Goal: Task Accomplishment & Management: Use online tool/utility

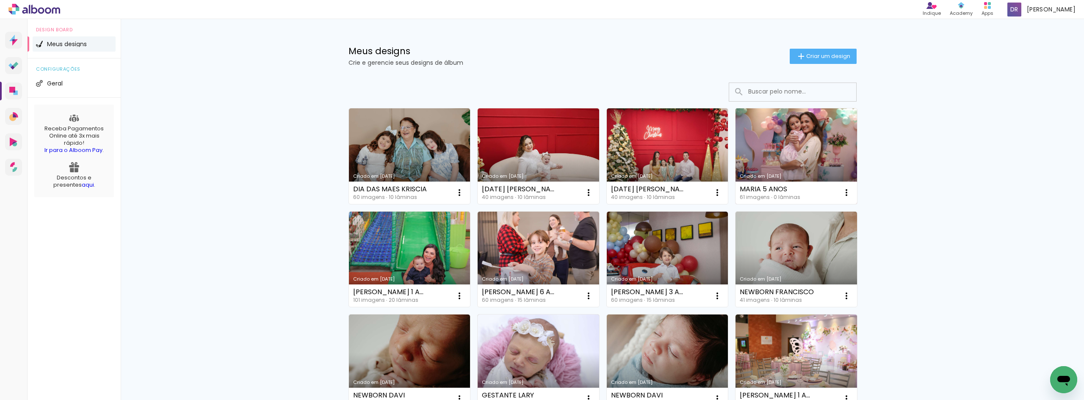
click at [810, 147] on link "Criado em [DATE]" at bounding box center [797, 156] width 122 height 96
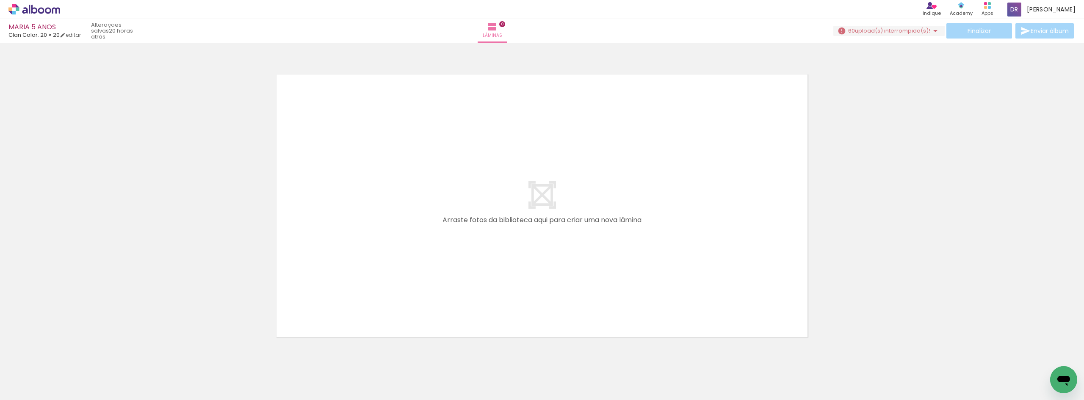
click at [907, 30] on span "upload(s) interrompido(s)!" at bounding box center [892, 31] width 75 height 8
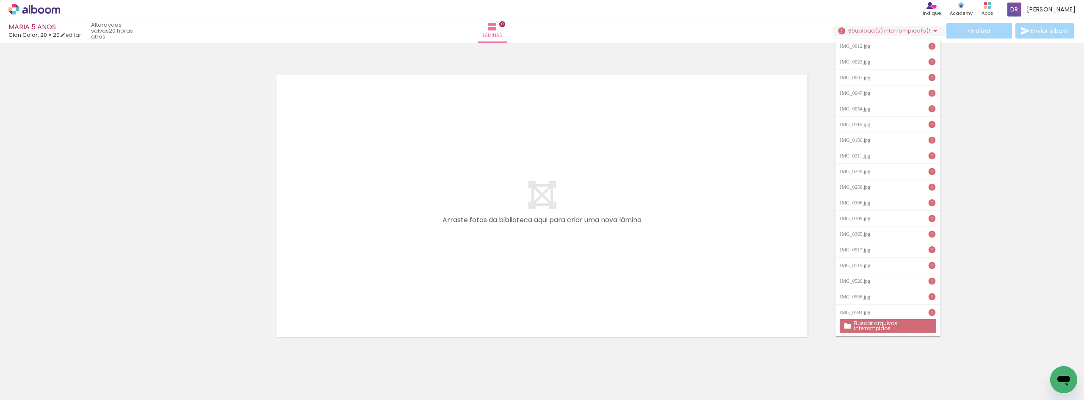
click at [0, 0] on slot "Buscar arquivos interrompidos" at bounding box center [0, 0] width 0 height 0
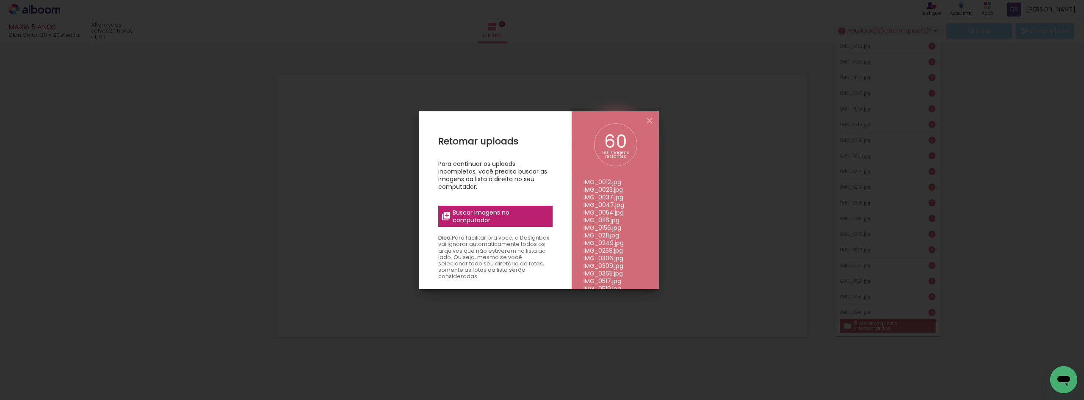
click at [485, 213] on span "Buscar imagens no computador" at bounding box center [500, 216] width 94 height 15
click at [0, 0] on input "file" at bounding box center [0, 0] width 0 height 0
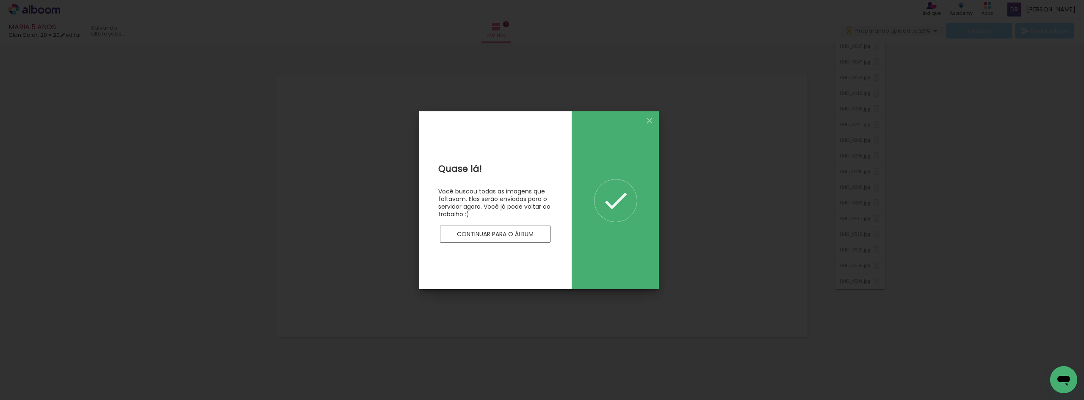
click at [0, 0] on slot "Continuar para o álbum" at bounding box center [0, 0] width 0 height 0
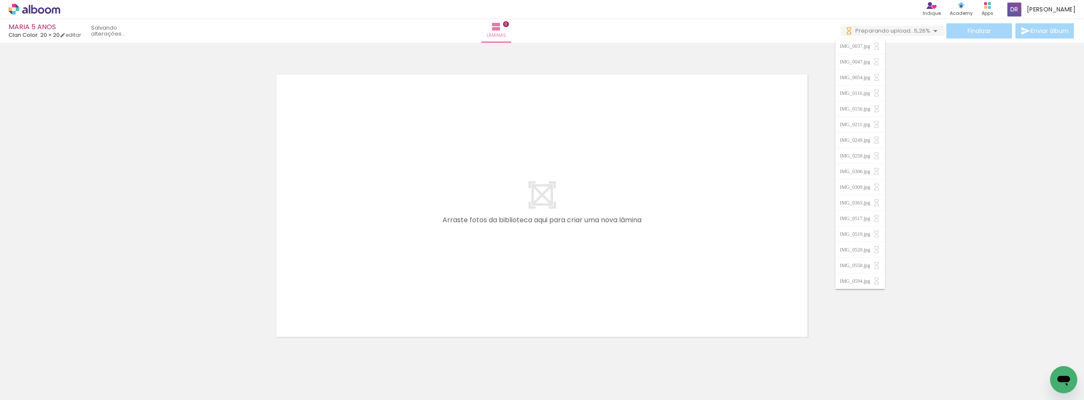
click at [717, 158] on quentale-layouter at bounding box center [542, 205] width 546 height 277
click at [915, 127] on div at bounding box center [542, 195] width 1084 height 299
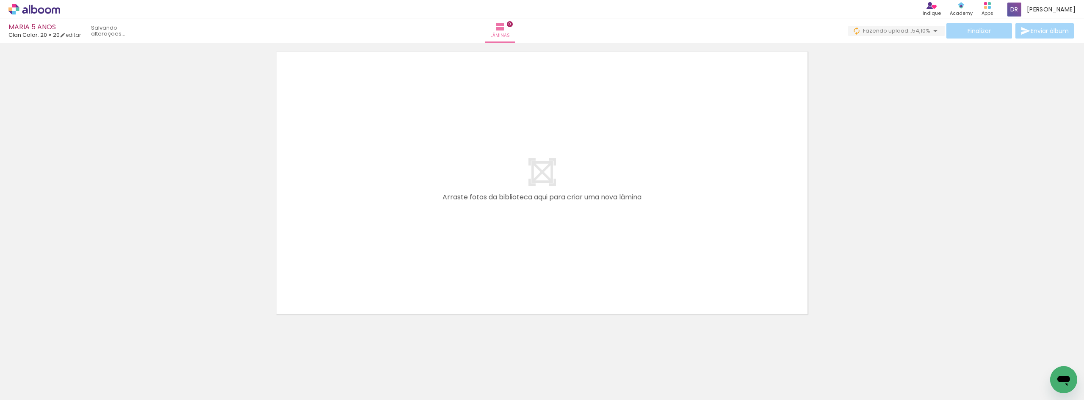
scroll to position [27, 0]
click at [864, 163] on div at bounding box center [542, 168] width 1084 height 299
